Goal: Task Accomplishment & Management: Complete application form

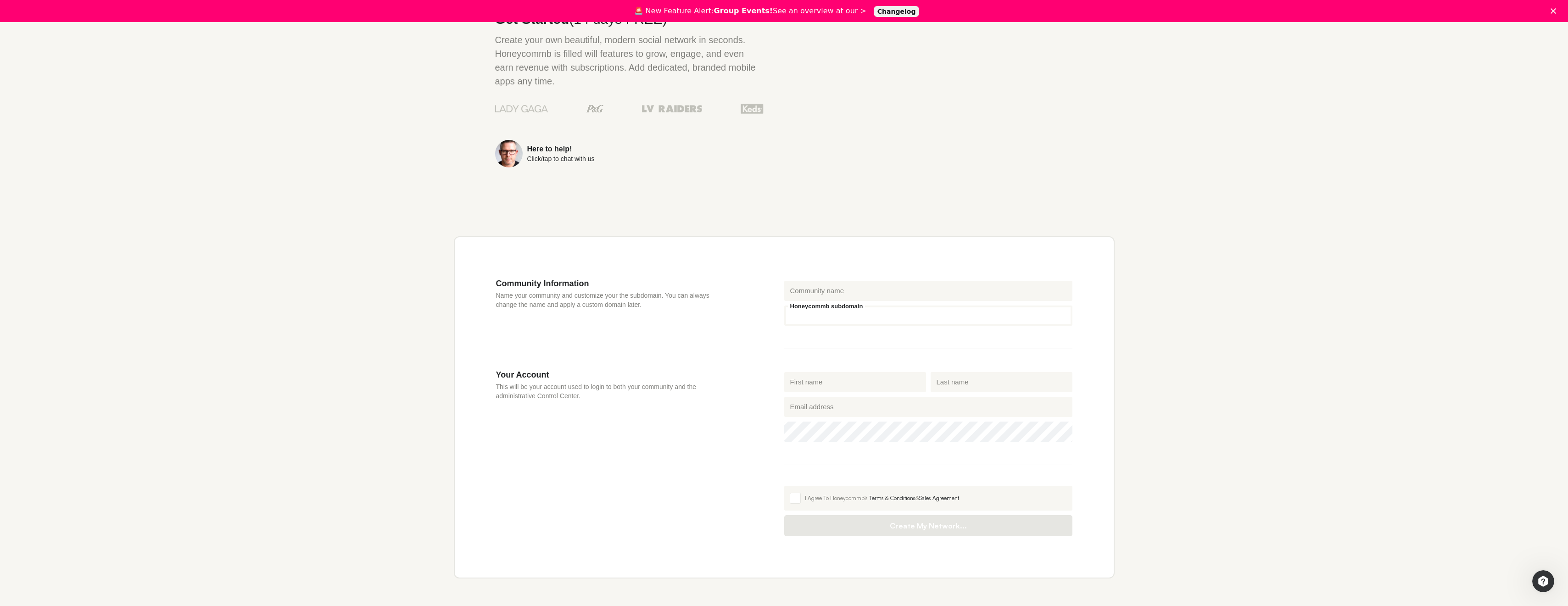
click at [881, 305] on input "Honeycommb subdomain" at bounding box center [928, 315] width 288 height 20
type input "eocapetown"
click at [855, 372] on input "First name" at bounding box center [855, 381] width 142 height 20
type input "[PERSON_NAME]"
type input "ERASMUS"
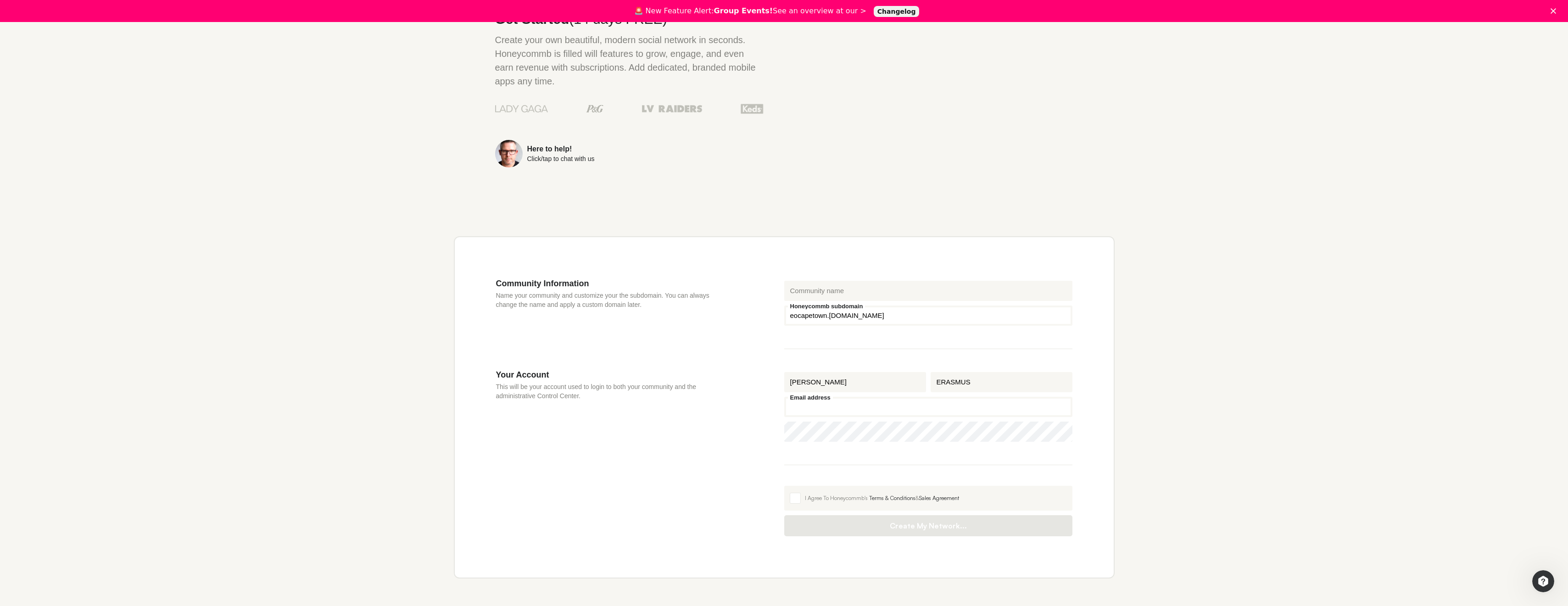
type input "[EMAIL_ADDRESS][DOMAIN_NAME]"
click at [796, 493] on span at bounding box center [795, 498] width 11 height 11
click at [784, 486] on input "I Agree To Honeycommb's Terms & Conditions & Sales Agreement" at bounding box center [784, 486] width 0 height 0
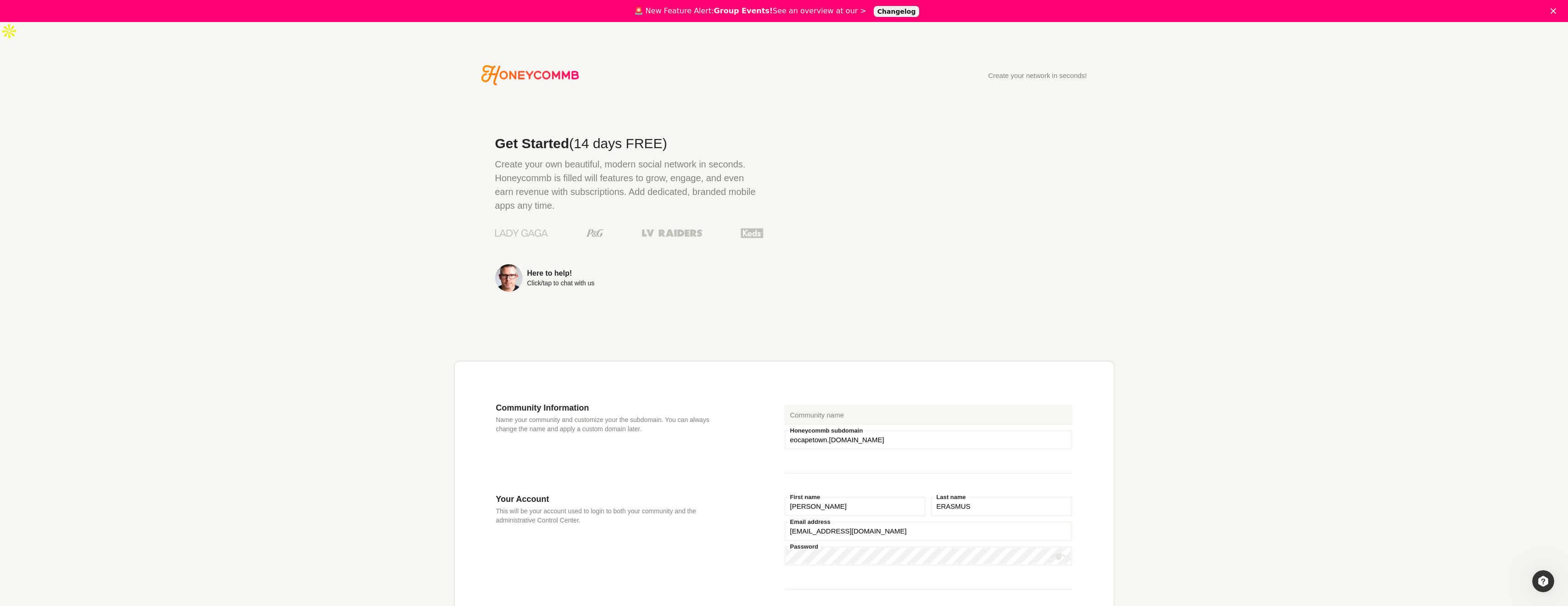
scroll to position [124, 0]
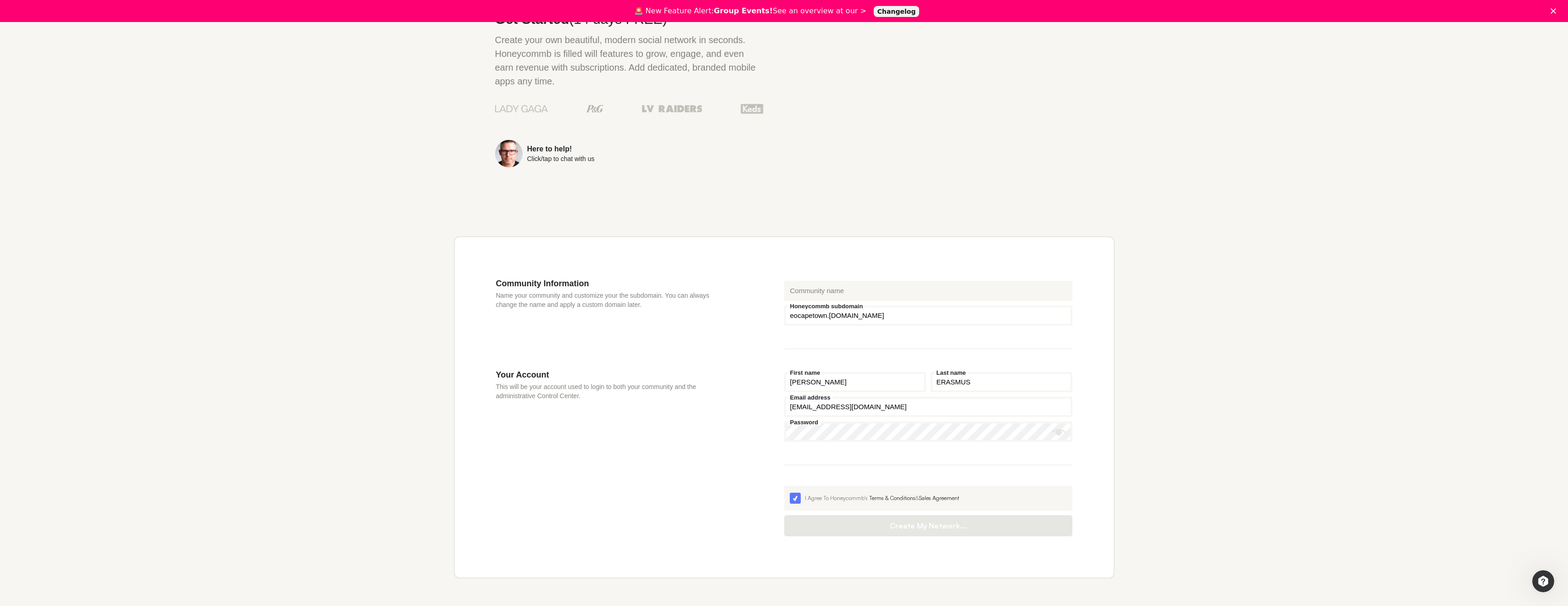
click at [1293, 150] on div "Create your network in seconds! Get Started (14 days FREE) Create your own beau…" at bounding box center [784, 294] width 1568 height 706
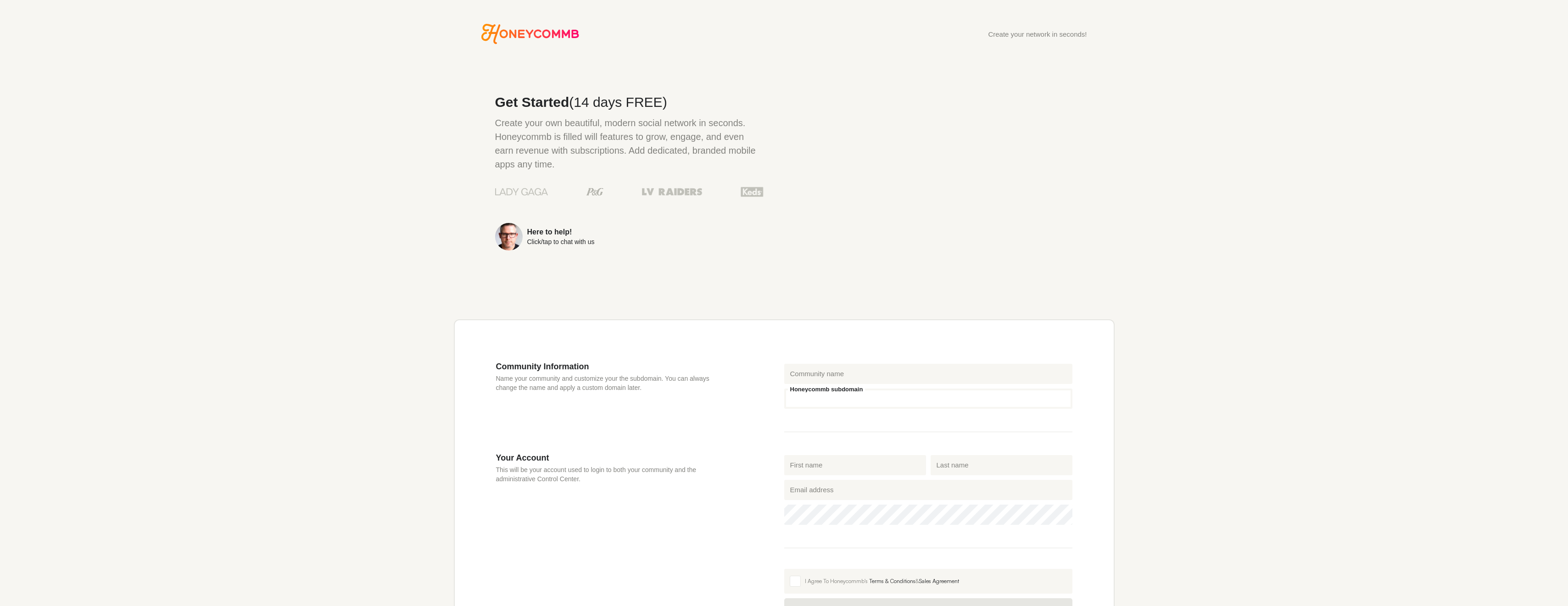
click at [855, 394] on input "Honeycommb subdomain" at bounding box center [928, 399] width 288 height 20
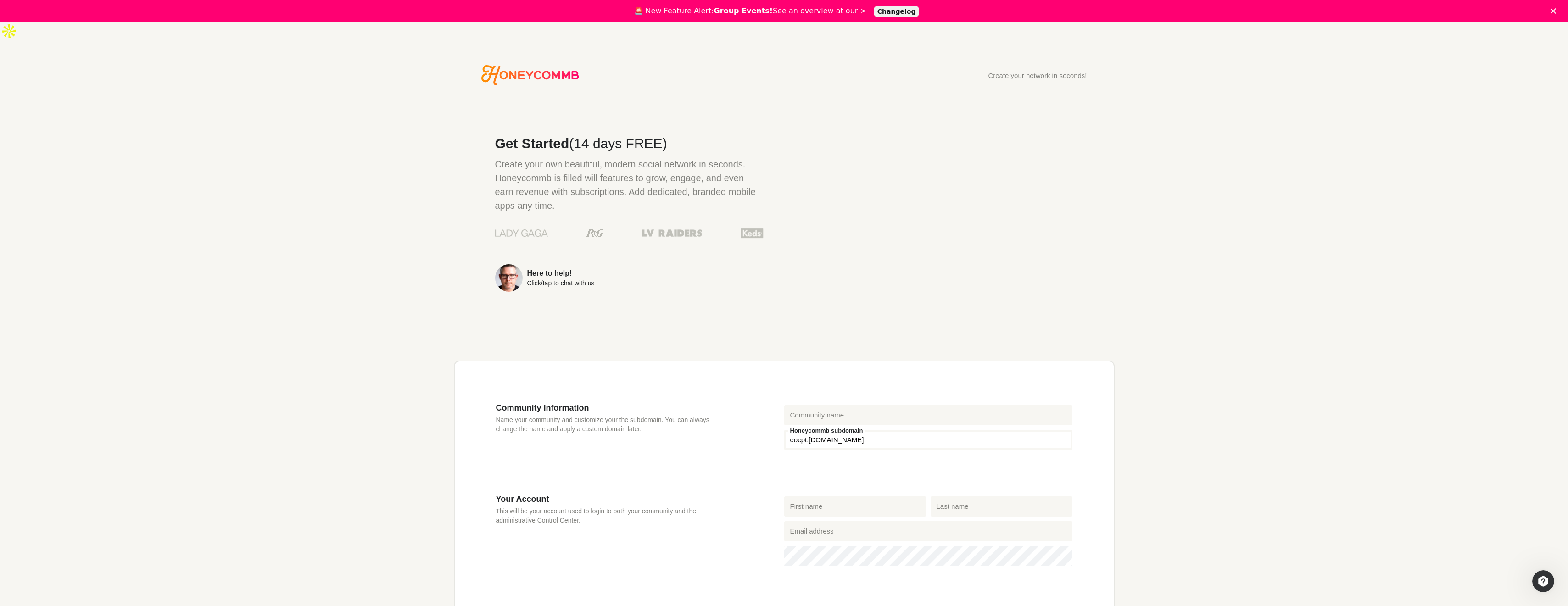
type input "eocpt"
type input "[PERSON_NAME]"
type input "ERASMUS"
type input "[EMAIL_ADDRESS][DOMAIN_NAME]"
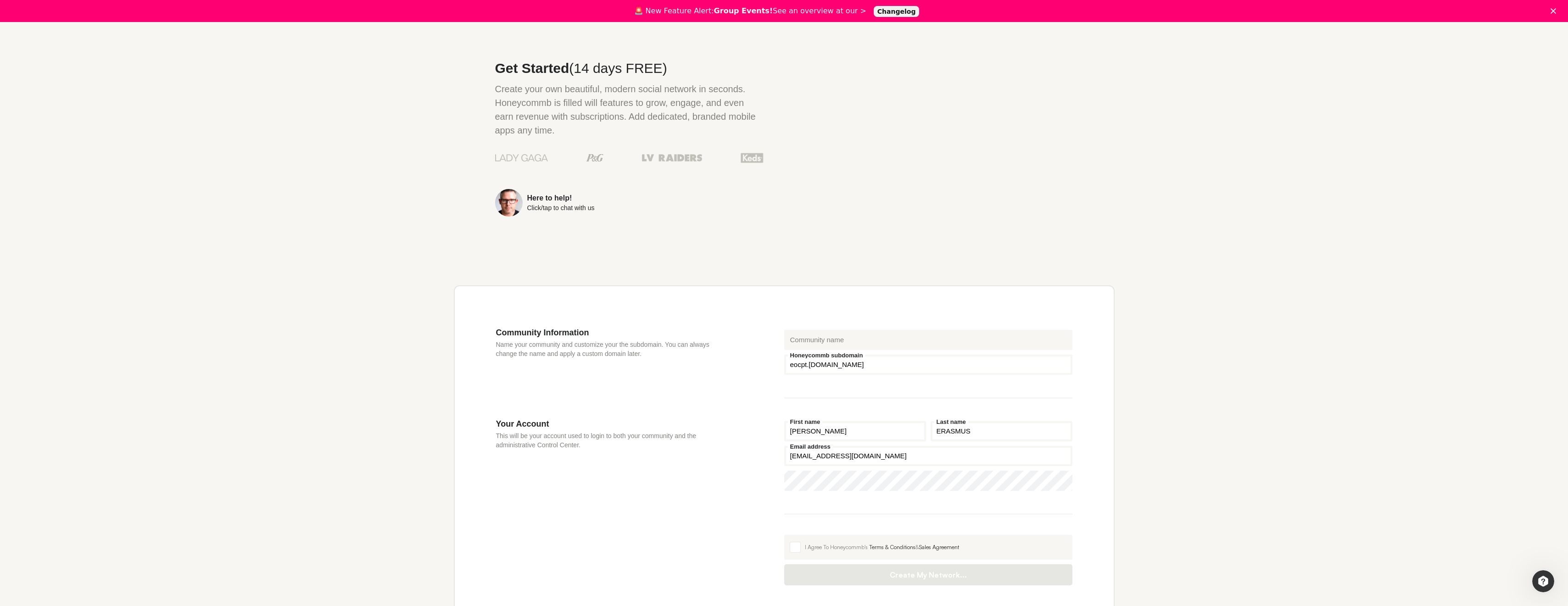
scroll to position [80, 0]
click at [825, 454] on fieldset "[PERSON_NAME] First name [PERSON_NAME] Last name [EMAIL_ADDRESS][DOMAIN_NAME] E…" at bounding box center [928, 461] width 288 height 96
click at [824, 458] on fieldset "[PERSON_NAME] First name [PERSON_NAME] Last name [EMAIL_ADDRESS][DOMAIN_NAME] E…" at bounding box center [928, 461] width 288 height 96
click at [821, 459] on fieldset "[PERSON_NAME] First name [PERSON_NAME] Last name [EMAIL_ADDRESS][DOMAIN_NAME] E…" at bounding box center [928, 461] width 288 height 96
click at [819, 461] on fieldset "[PERSON_NAME] First name [PERSON_NAME] Last name [EMAIL_ADDRESS][DOMAIN_NAME] E…" at bounding box center [928, 461] width 288 height 96
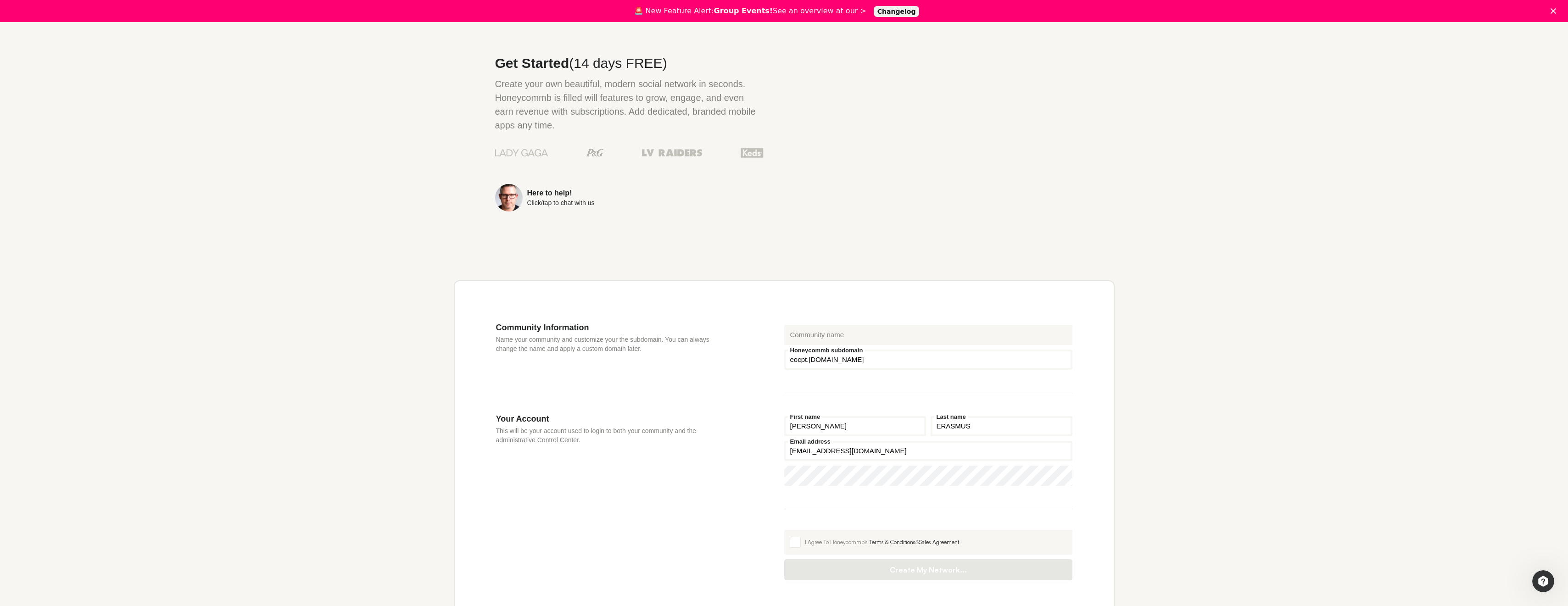
click at [806, 468] on fieldset "[PERSON_NAME] First name [PERSON_NAME] Last name [EMAIL_ADDRESS][DOMAIN_NAME] E…" at bounding box center [928, 461] width 288 height 96
drag, startPoint x: 807, startPoint y: 474, endPoint x: 809, endPoint y: 487, distance: 13.2
click at [807, 474] on div "[PERSON_NAME] First name [PERSON_NAME] Last name [EMAIL_ADDRESS][DOMAIN_NAME] E…" at bounding box center [928, 497] width 288 height 167
click at [809, 518] on fieldset "I Agree To Honeycommb's Terms & Conditions & Sales Agreement Create My Network.…" at bounding box center [928, 549] width 288 height 62
click at [799, 537] on span at bounding box center [795, 542] width 11 height 11
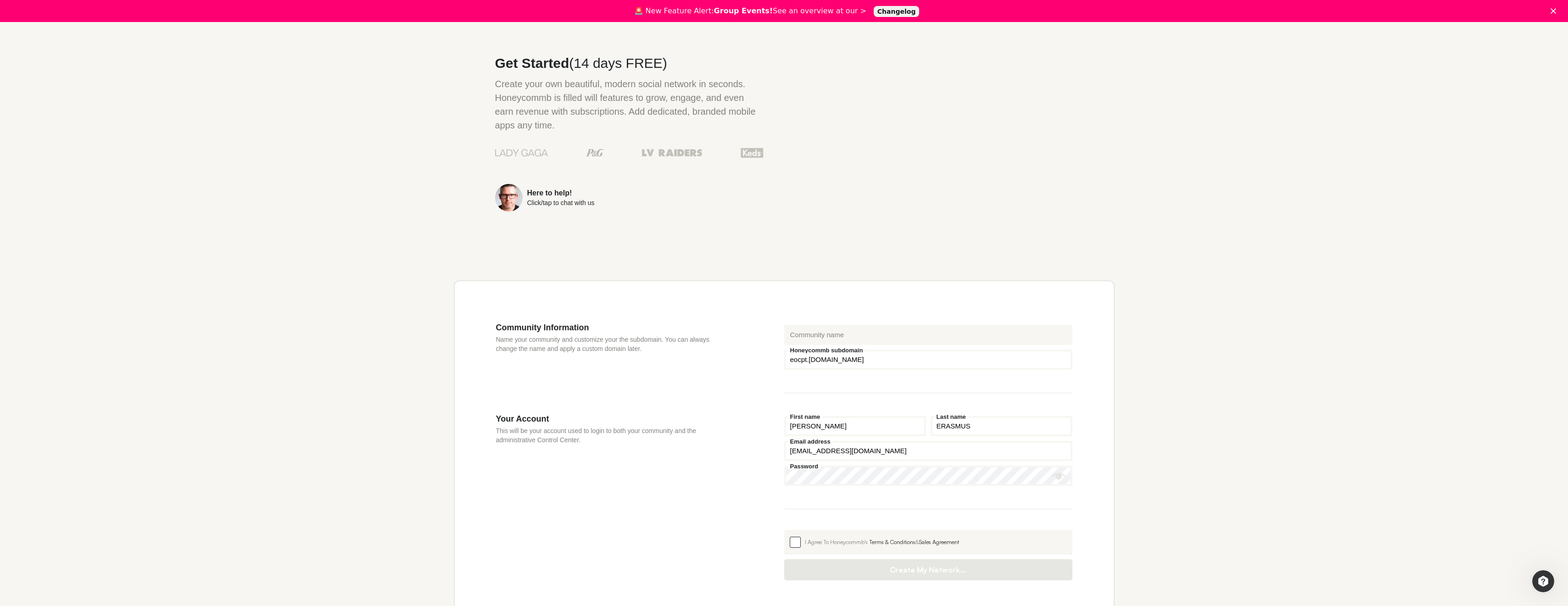
click at [784, 530] on input "I Agree To Honeycommb's Terms & Conditions & Sales Agreement" at bounding box center [784, 530] width 0 height 0
click at [856, 538] on div "I Agree To Honeycommb's Terms & Conditions & Sales Agreement" at bounding box center [936, 542] width 262 height 9
click at [784, 530] on input "I Agree To Honeycommb's Terms & Conditions & Sales Agreement" at bounding box center [784, 530] width 0 height 0
click at [870, 556] on div "Required." at bounding box center [928, 559] width 288 height 5
click at [861, 538] on div "I Agree To Honeycommb's Terms & Conditions & Sales Agreement" at bounding box center [936, 542] width 262 height 9
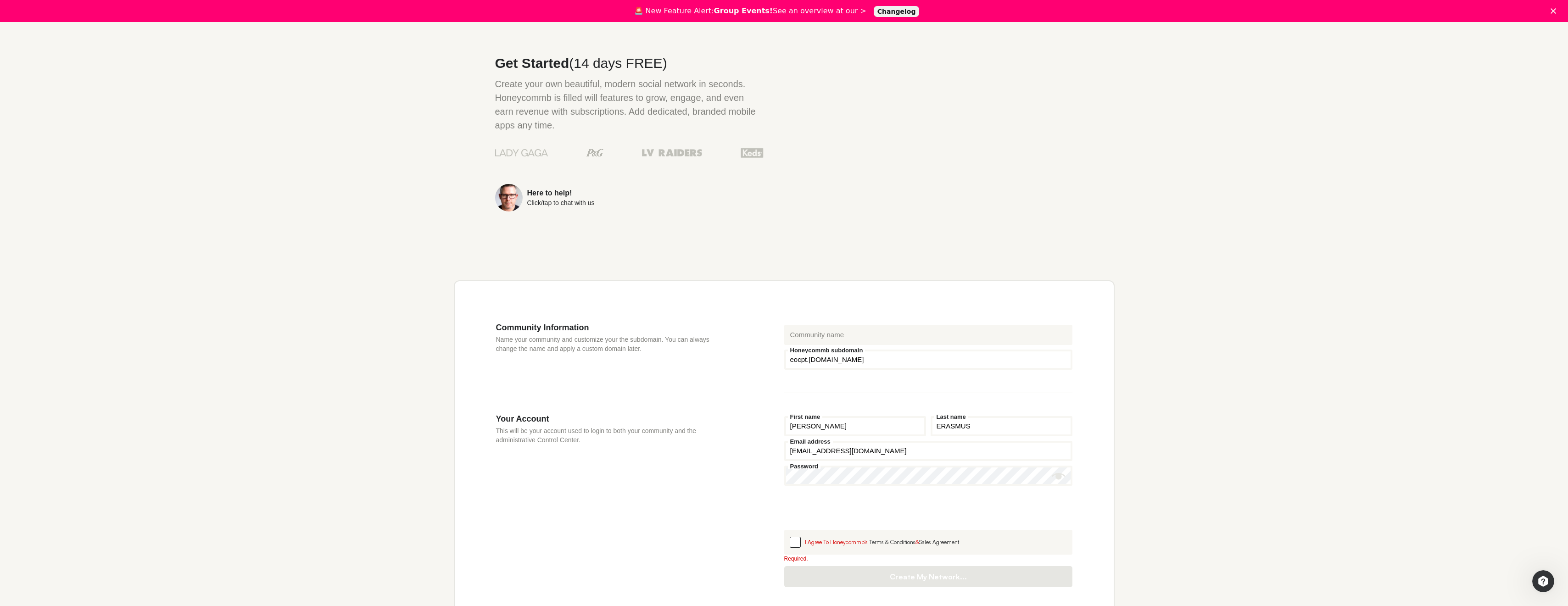
click at [784, 530] on input "I Agree To Honeycommb's Terms & Conditions & Sales Agreement" at bounding box center [784, 530] width 0 height 0
drag, startPoint x: 889, startPoint y: 14, endPoint x: 926, endPoint y: 29, distance: 39.9
click at [889, 14] on link "Changelog" at bounding box center [896, 12] width 46 height 11
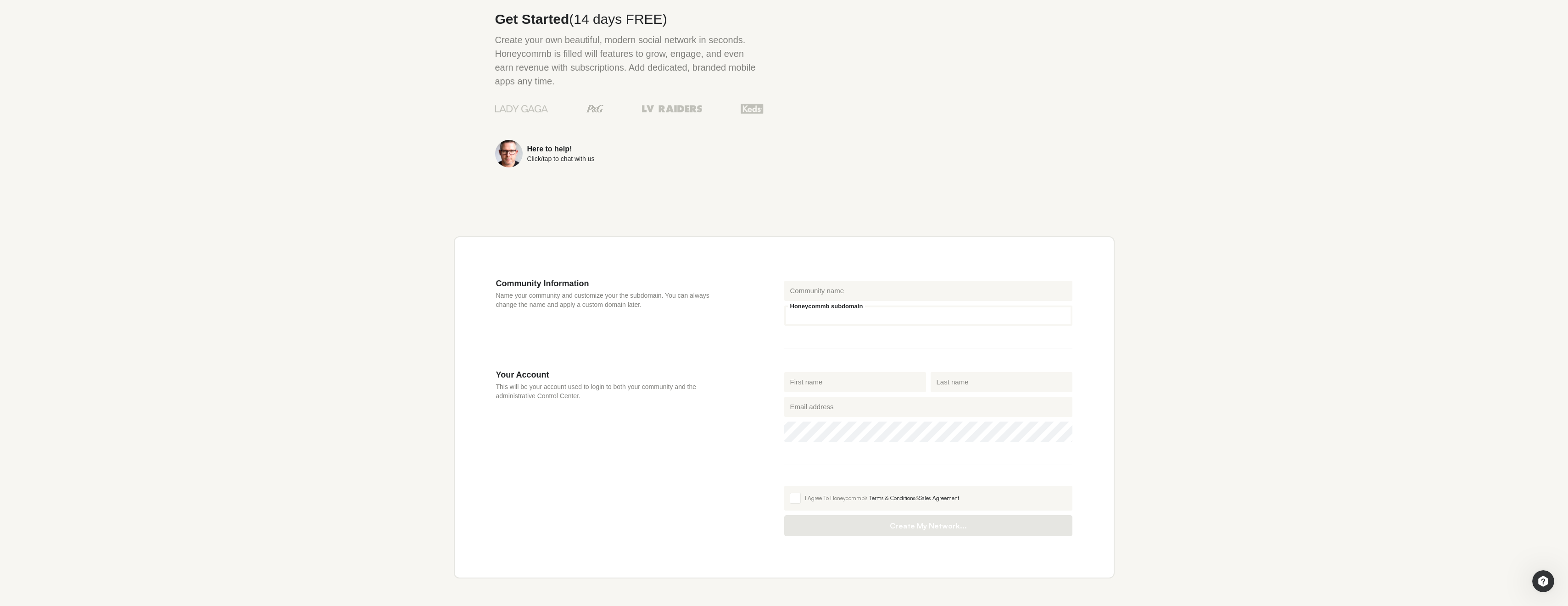
click at [828, 305] on input "Honeycommb subdomain" at bounding box center [928, 315] width 288 height 20
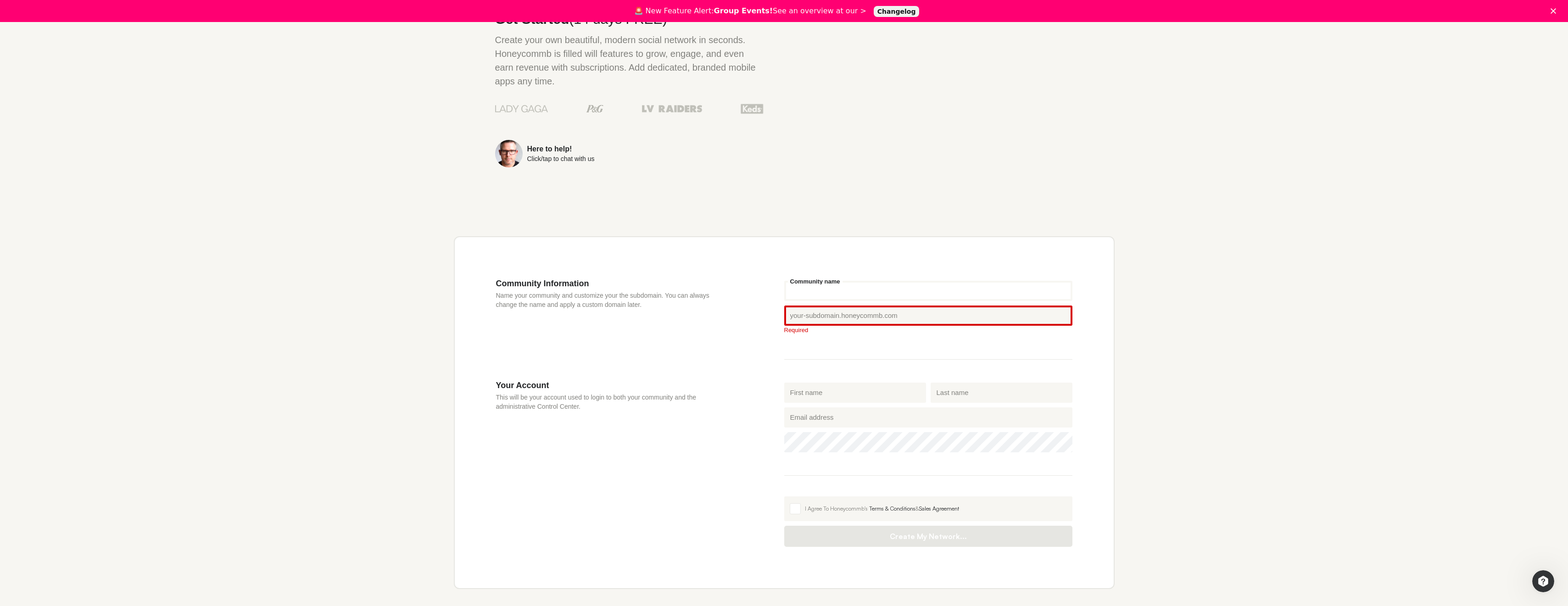
click at [838, 280] on input "Community name" at bounding box center [928, 290] width 288 height 20
type input "EO Cape Town"
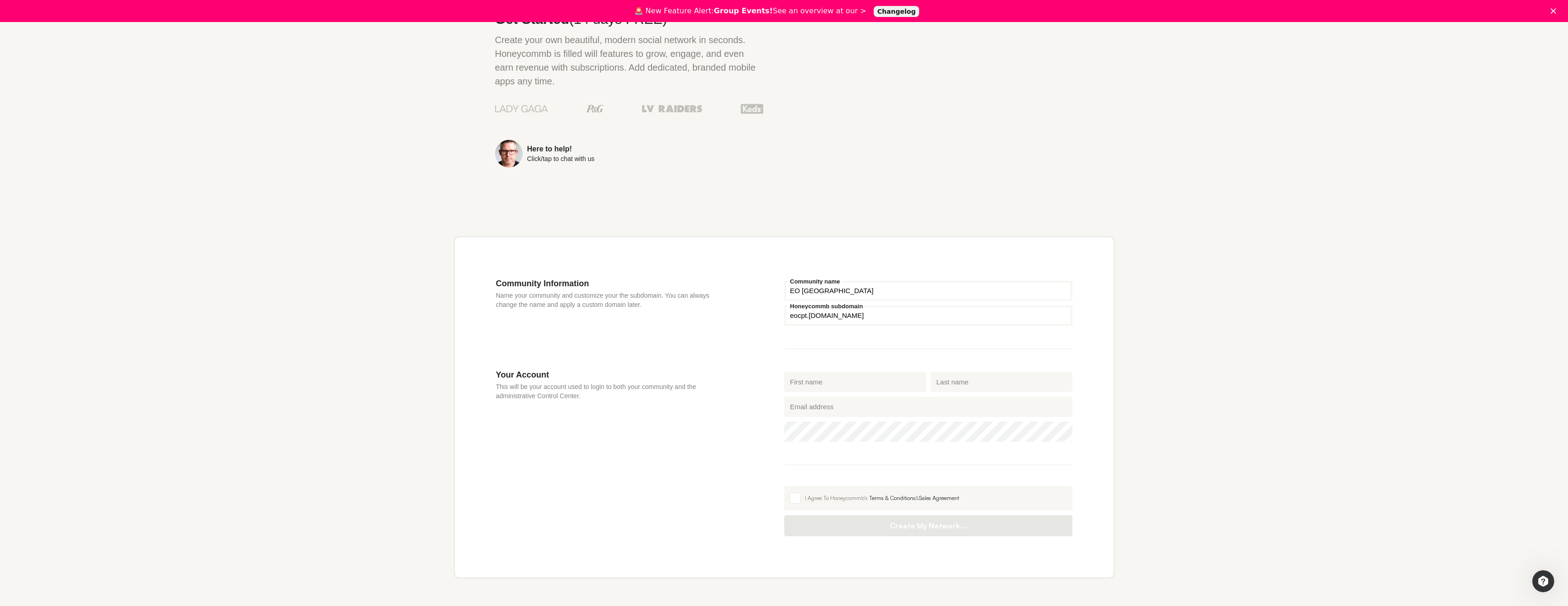
type input "eocpt"
type input "[PERSON_NAME]"
type input "ERASMUS"
type input "[EMAIL_ADDRESS][DOMAIN_NAME]"
click at [853, 486] on label "I Agree To Honeycommb's Terms & Conditions & Sales Agreement" at bounding box center [928, 498] width 288 height 25
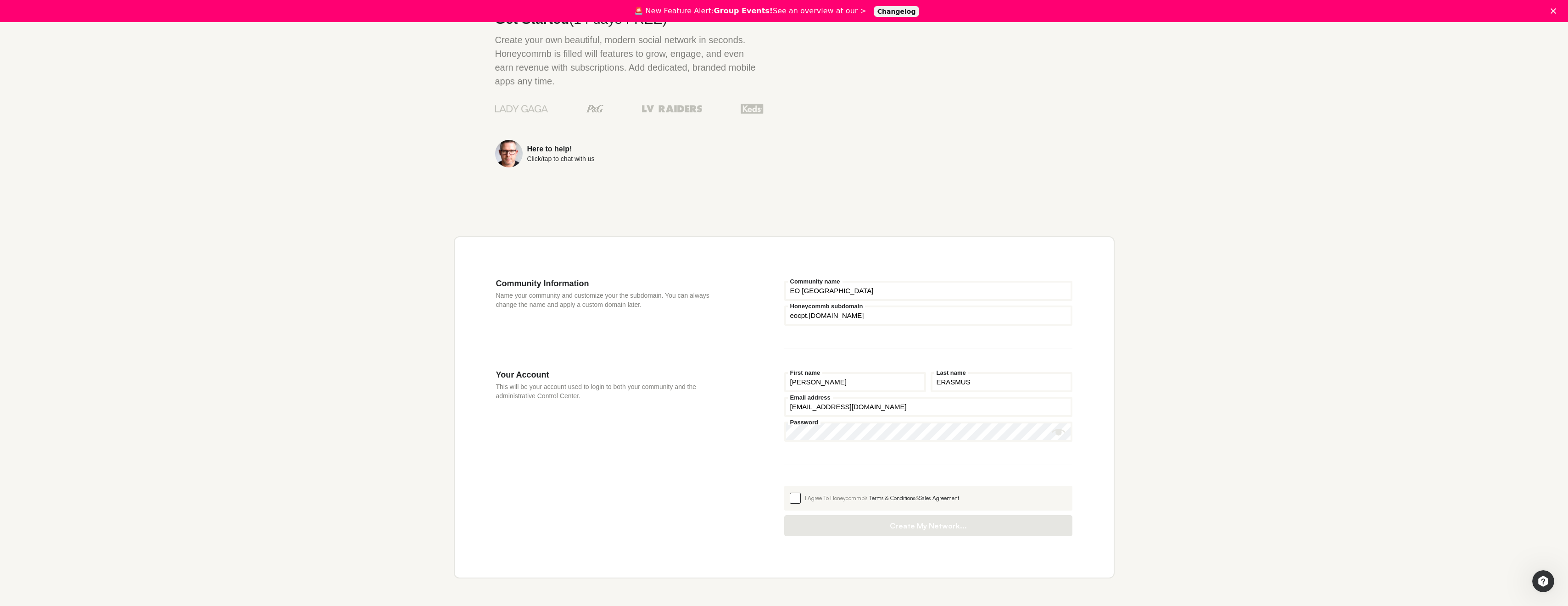
click at [784, 486] on input "I Agree To Honeycommb's Terms & Conditions & Sales Agreement" at bounding box center [784, 486] width 0 height 0
click at [876, 514] on button "Create My Network..." at bounding box center [928, 524] width 288 height 21
